Goal: Task Accomplishment & Management: Manage account settings

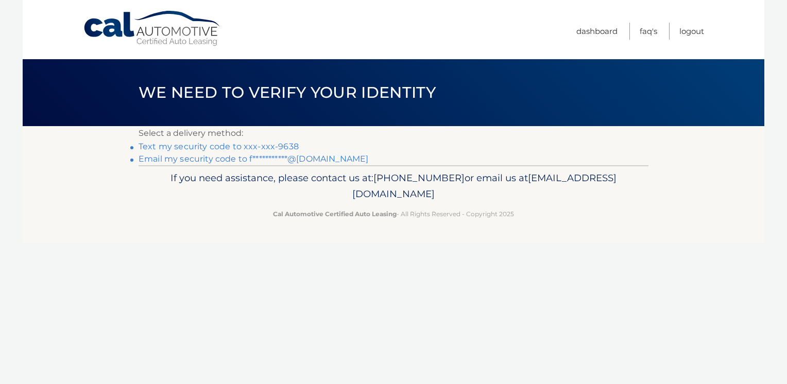
click at [264, 145] on link "Text my security code to xxx-xxx-9638" at bounding box center [218, 147] width 160 height 10
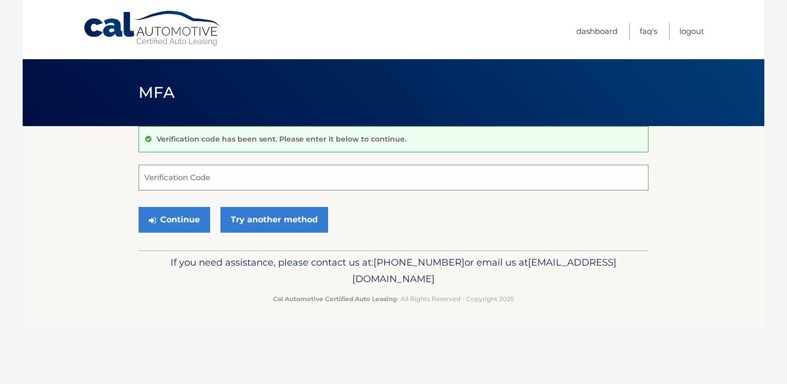
click at [238, 176] on input "Verification Code" at bounding box center [393, 178] width 510 height 26
type input "478481"
click at [194, 221] on button "Continue" at bounding box center [174, 220] width 72 height 26
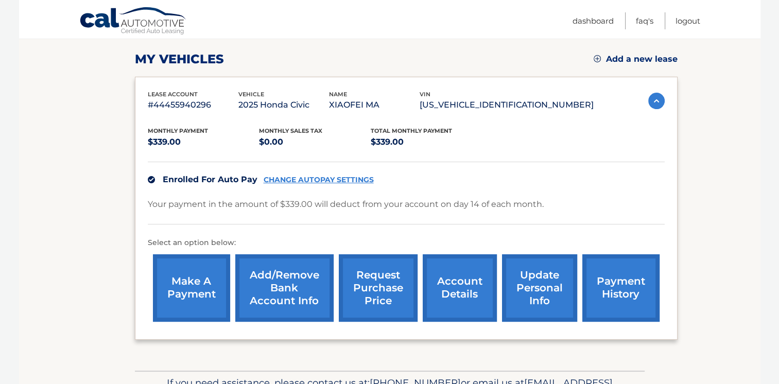
scroll to position [154, 0]
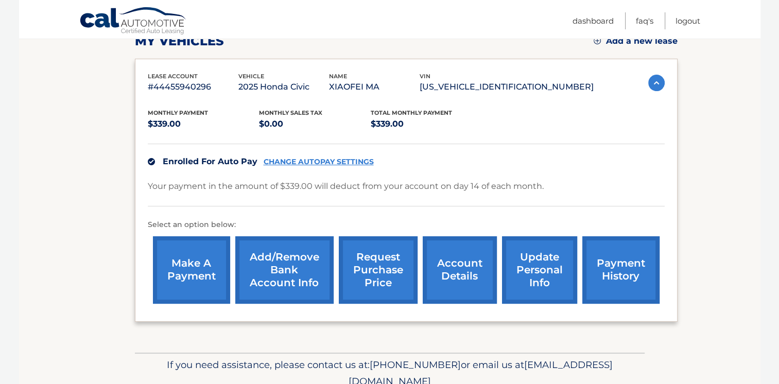
click at [177, 261] on link "make a payment" at bounding box center [191, 269] width 77 height 67
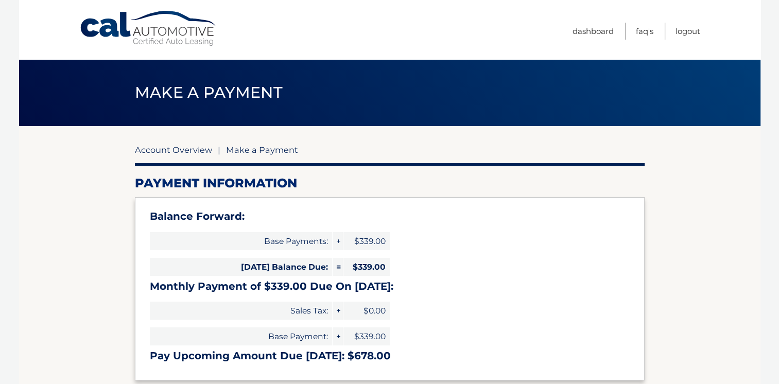
click at [190, 147] on link "Account Overview" at bounding box center [173, 150] width 77 height 10
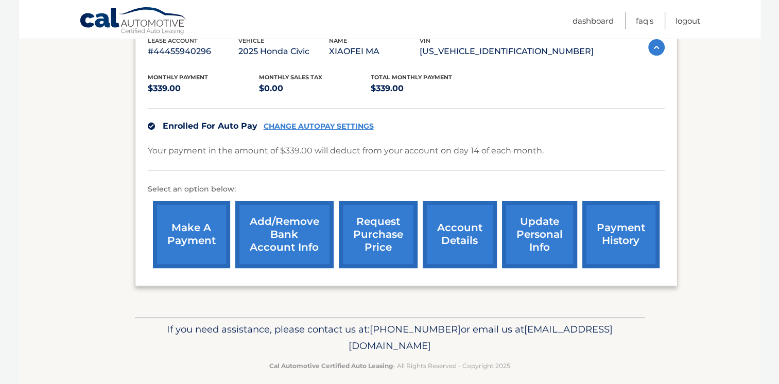
scroll to position [199, 0]
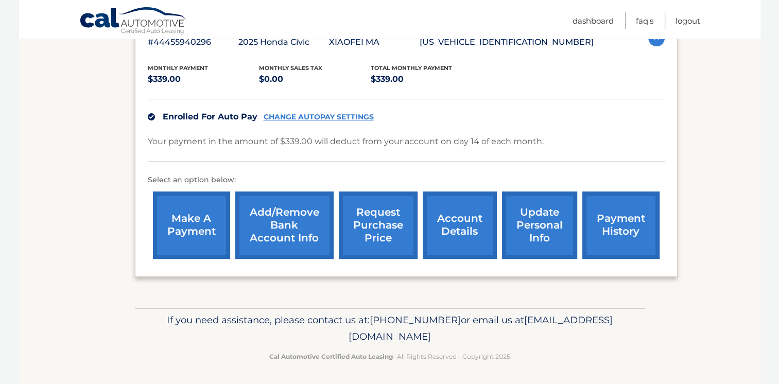
click at [601, 227] on link "payment history" at bounding box center [620, 224] width 77 height 67
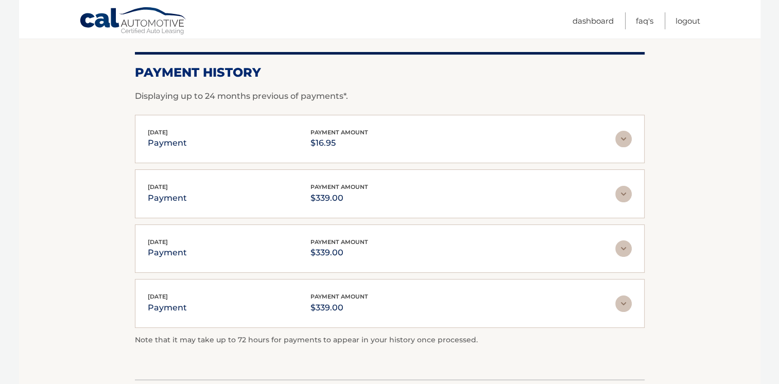
scroll to position [154, 0]
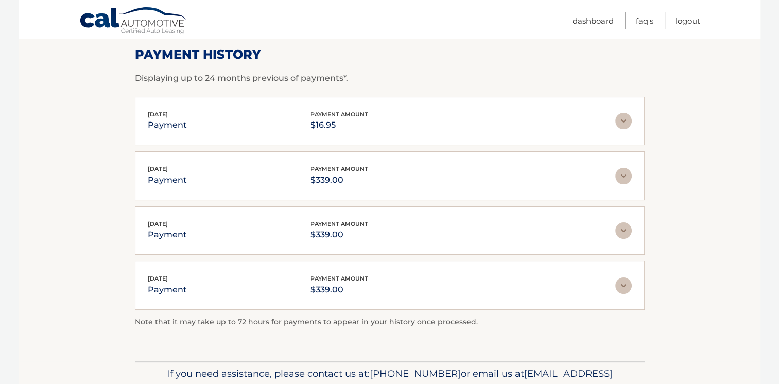
click at [624, 120] on img at bounding box center [623, 121] width 16 height 16
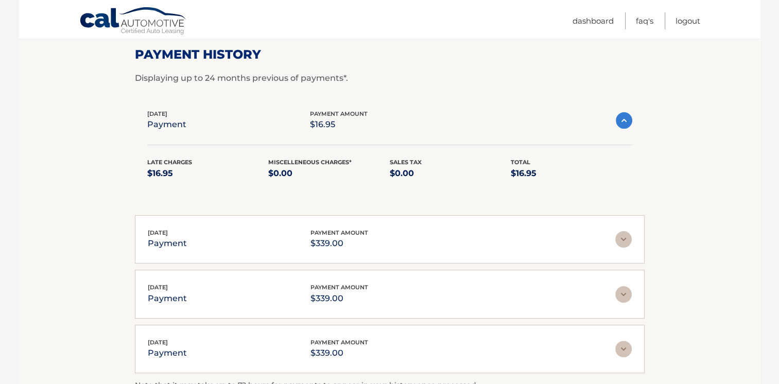
click at [624, 120] on img at bounding box center [624, 120] width 16 height 16
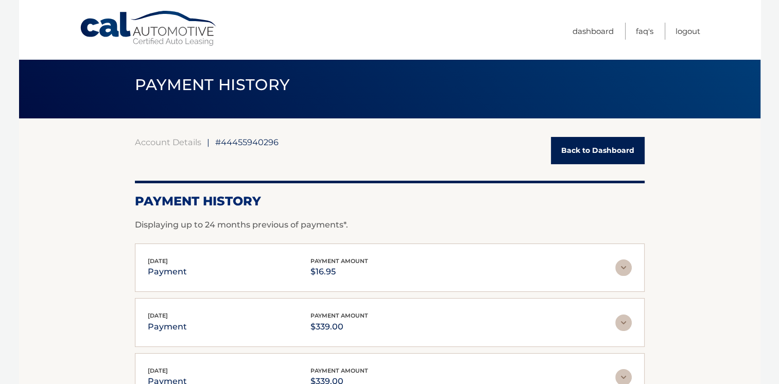
scroll to position [0, 0]
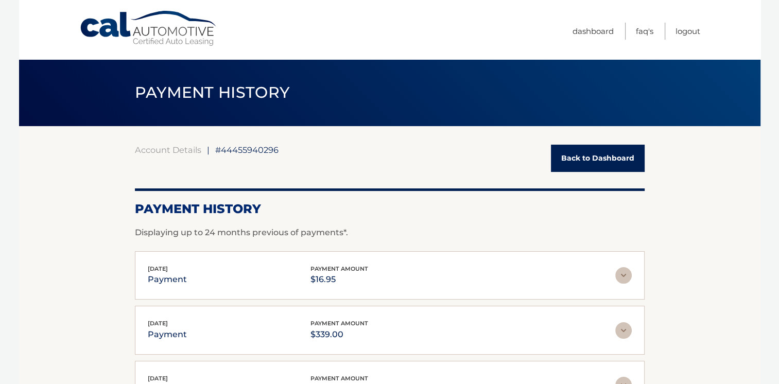
click at [603, 158] on link "Back to Dashboard" at bounding box center [598, 158] width 94 height 27
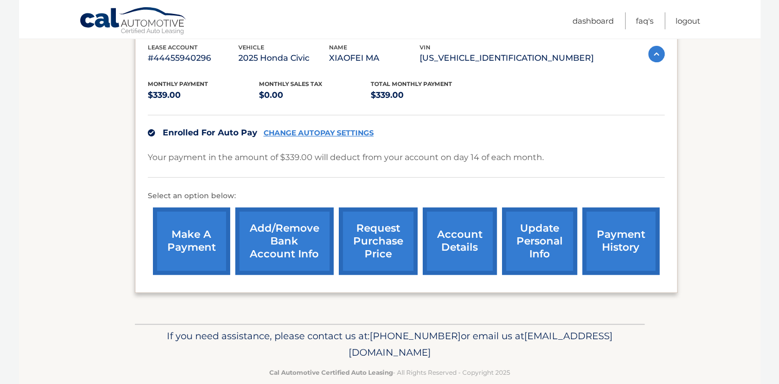
scroll to position [199, 0]
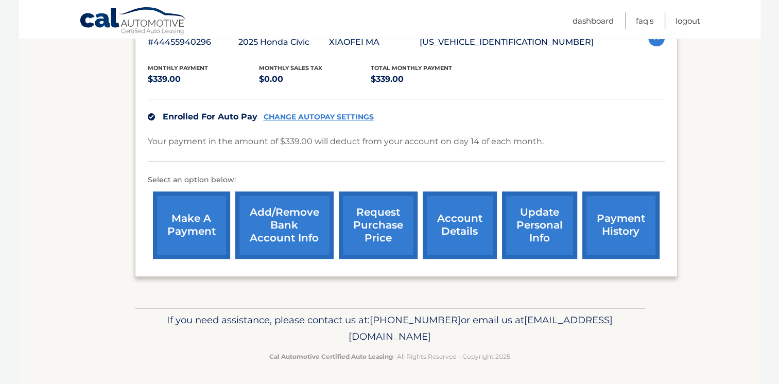
click at [186, 219] on link "make a payment" at bounding box center [191, 224] width 77 height 67
